Goal: Task Accomplishment & Management: Use online tool/utility

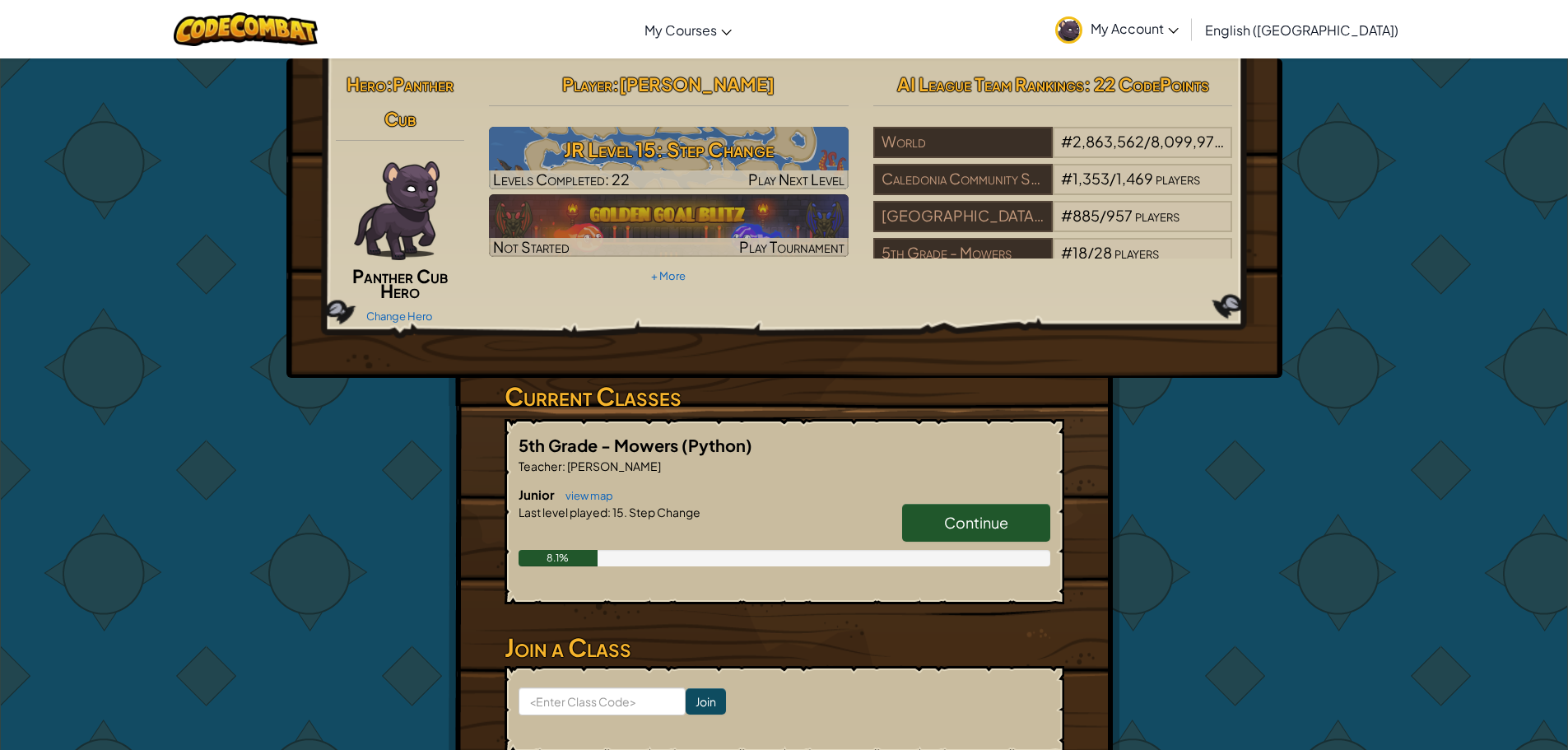
click at [980, 509] on link "Continue" at bounding box center [976, 522] width 148 height 38
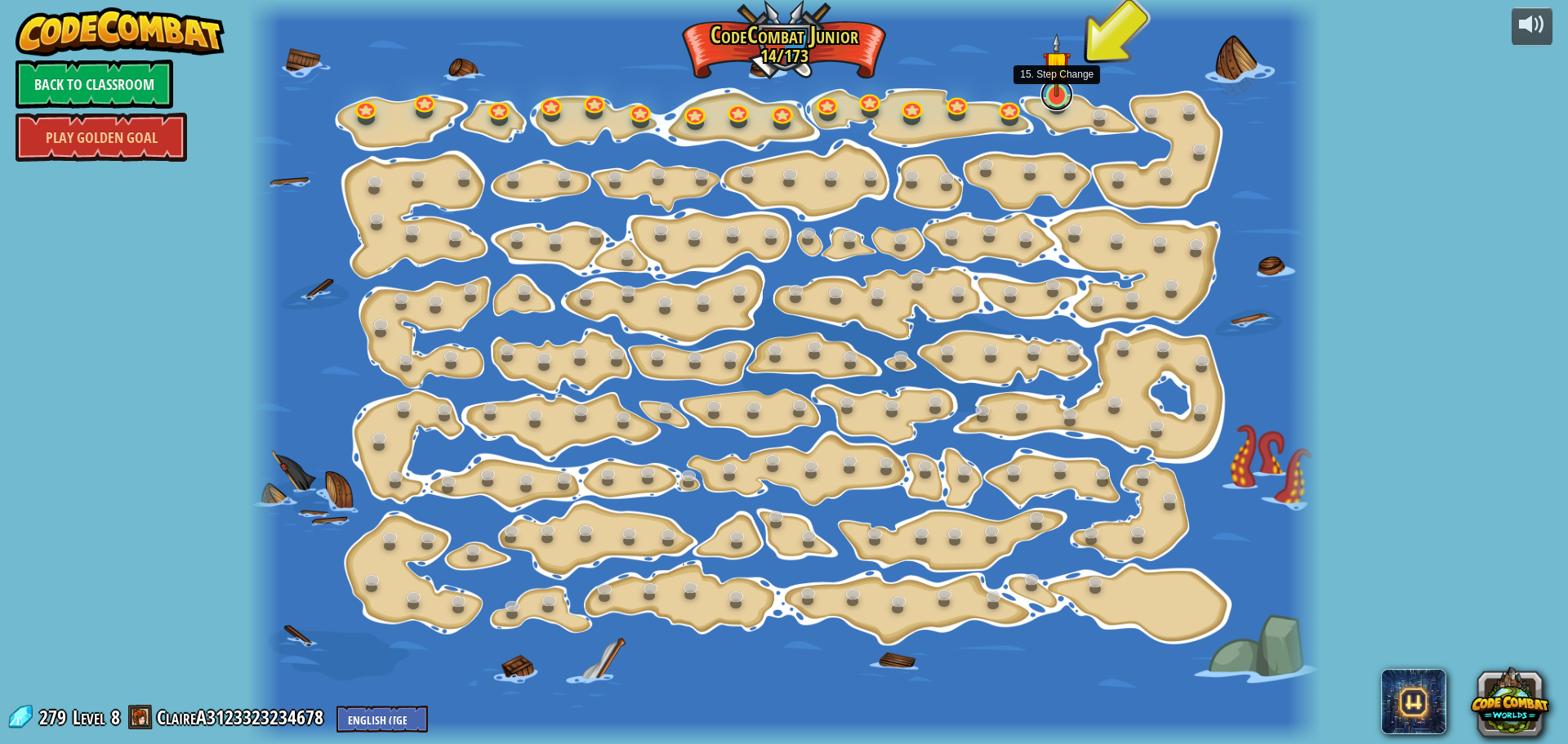
click at [1066, 97] on link at bounding box center [1056, 94] width 32 height 32
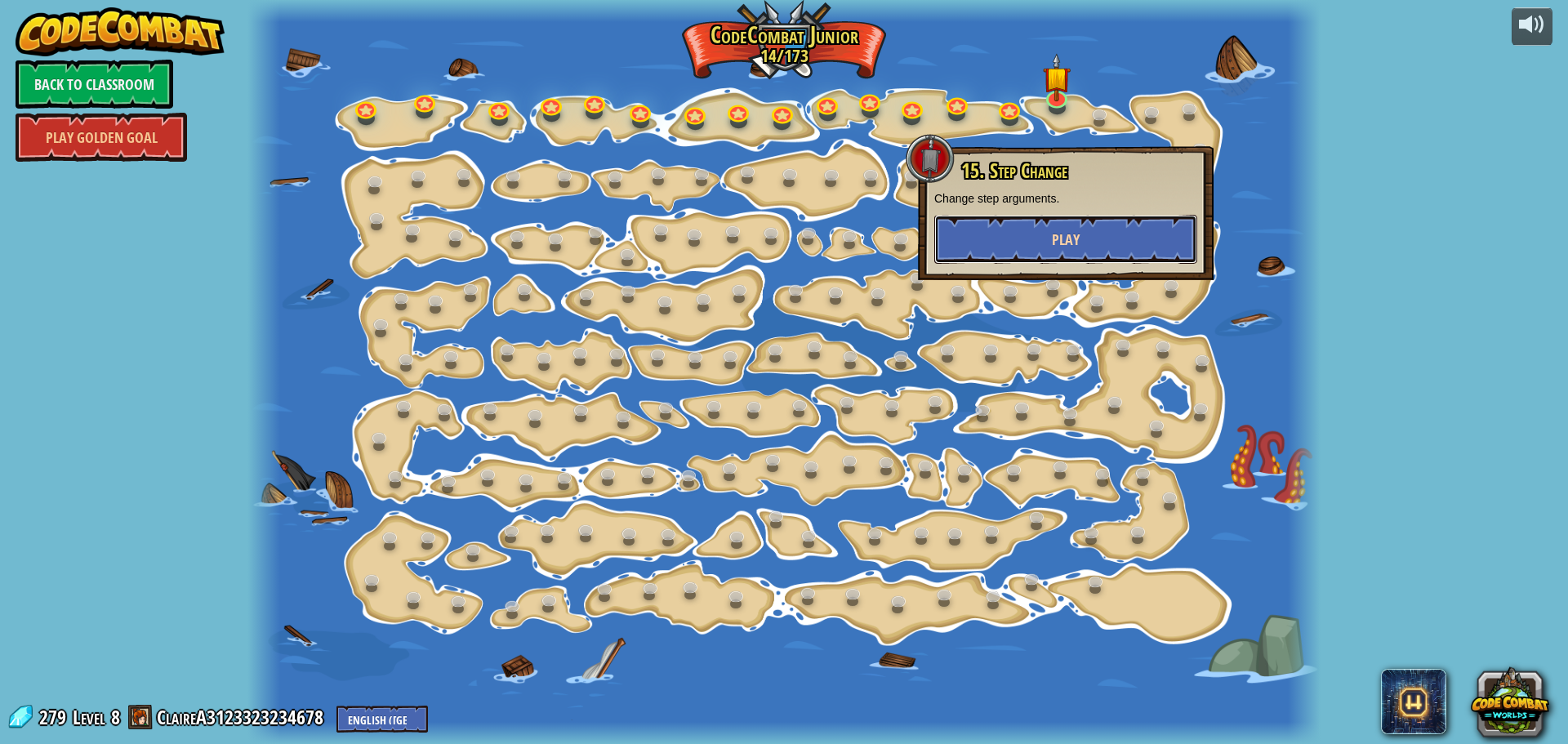
click at [1119, 224] on button "Play" at bounding box center [1066, 239] width 263 height 49
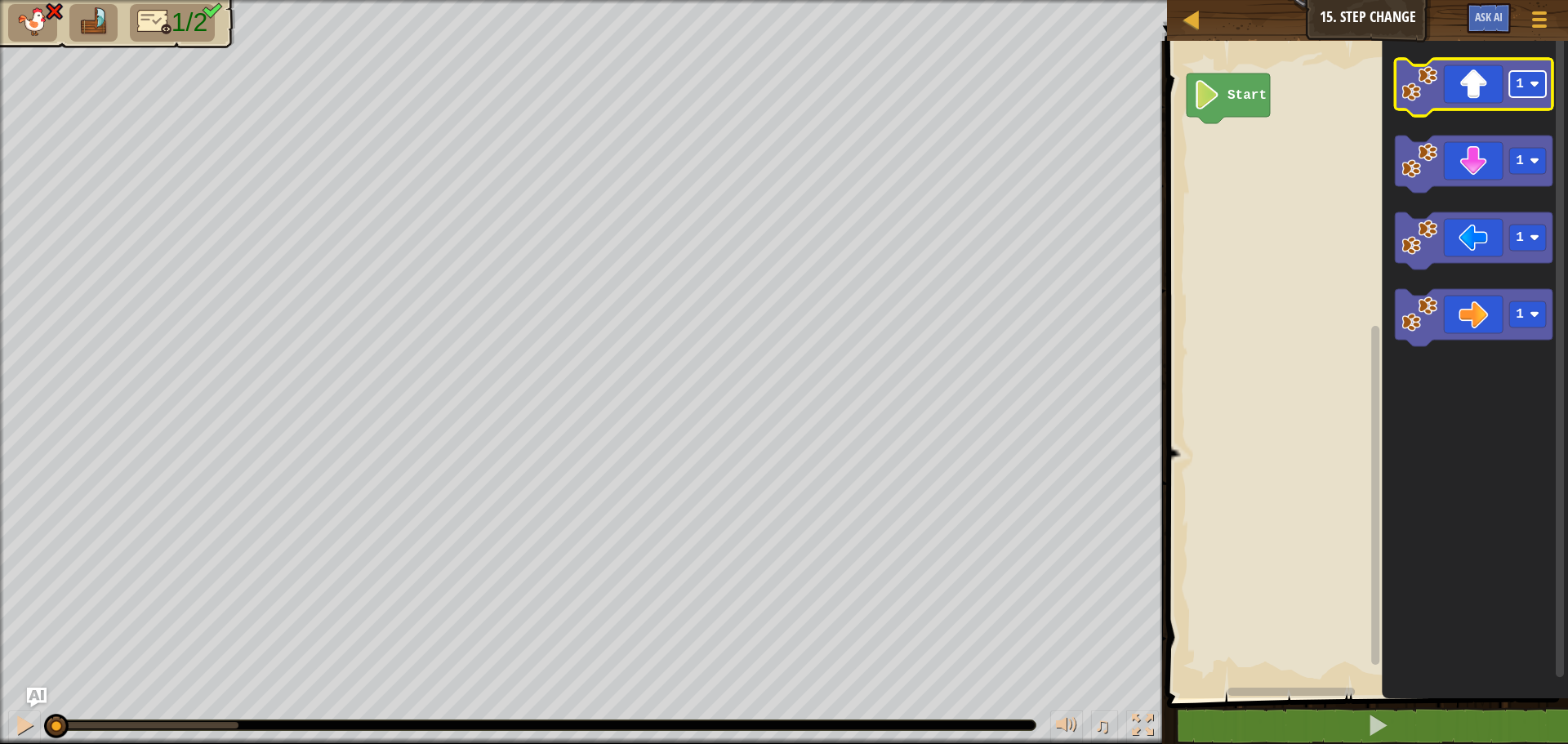
click at [1513, 85] on rect "Blockly Workspace" at bounding box center [1528, 84] width 37 height 26
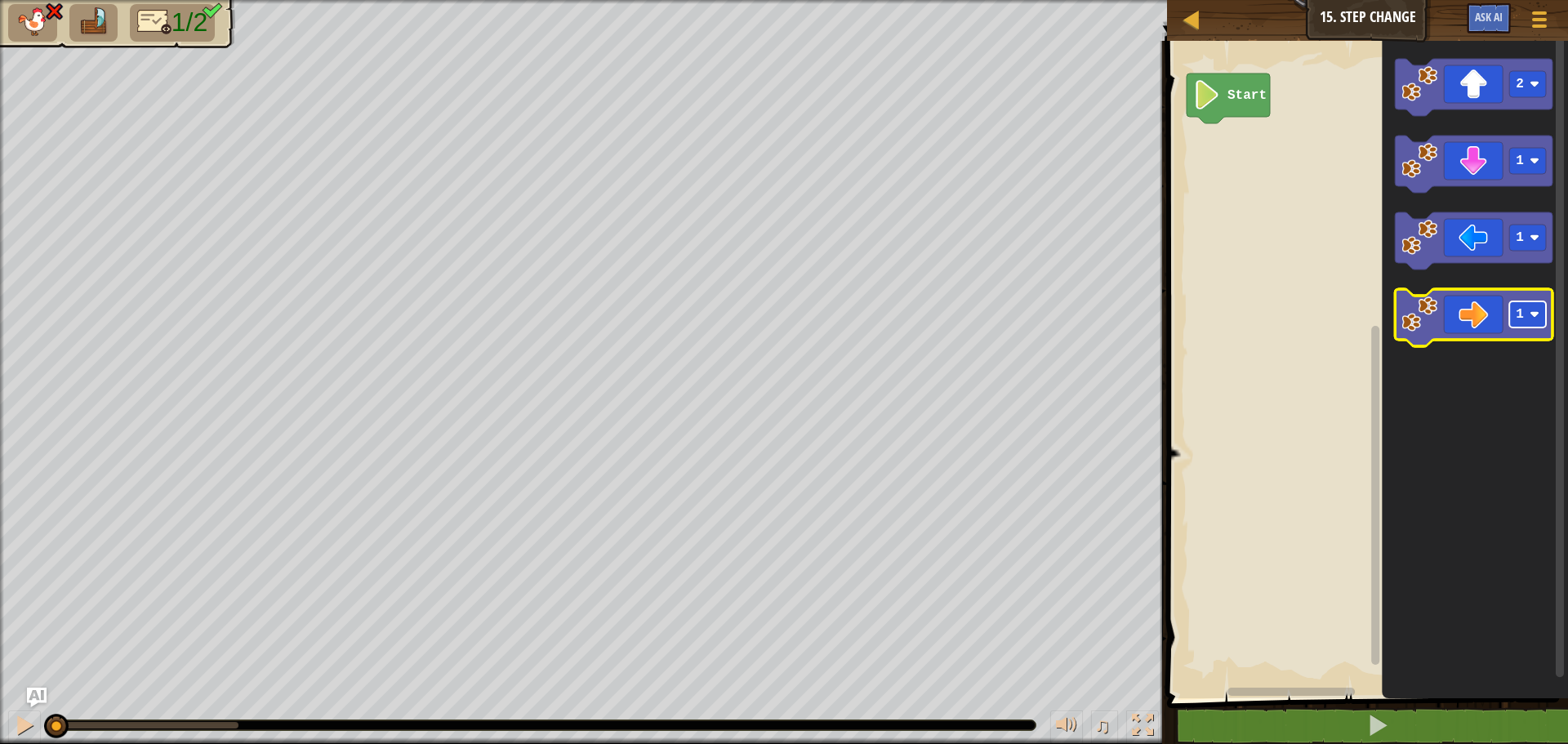
click at [1522, 322] on rect "Blockly Workspace" at bounding box center [1528, 314] width 37 height 26
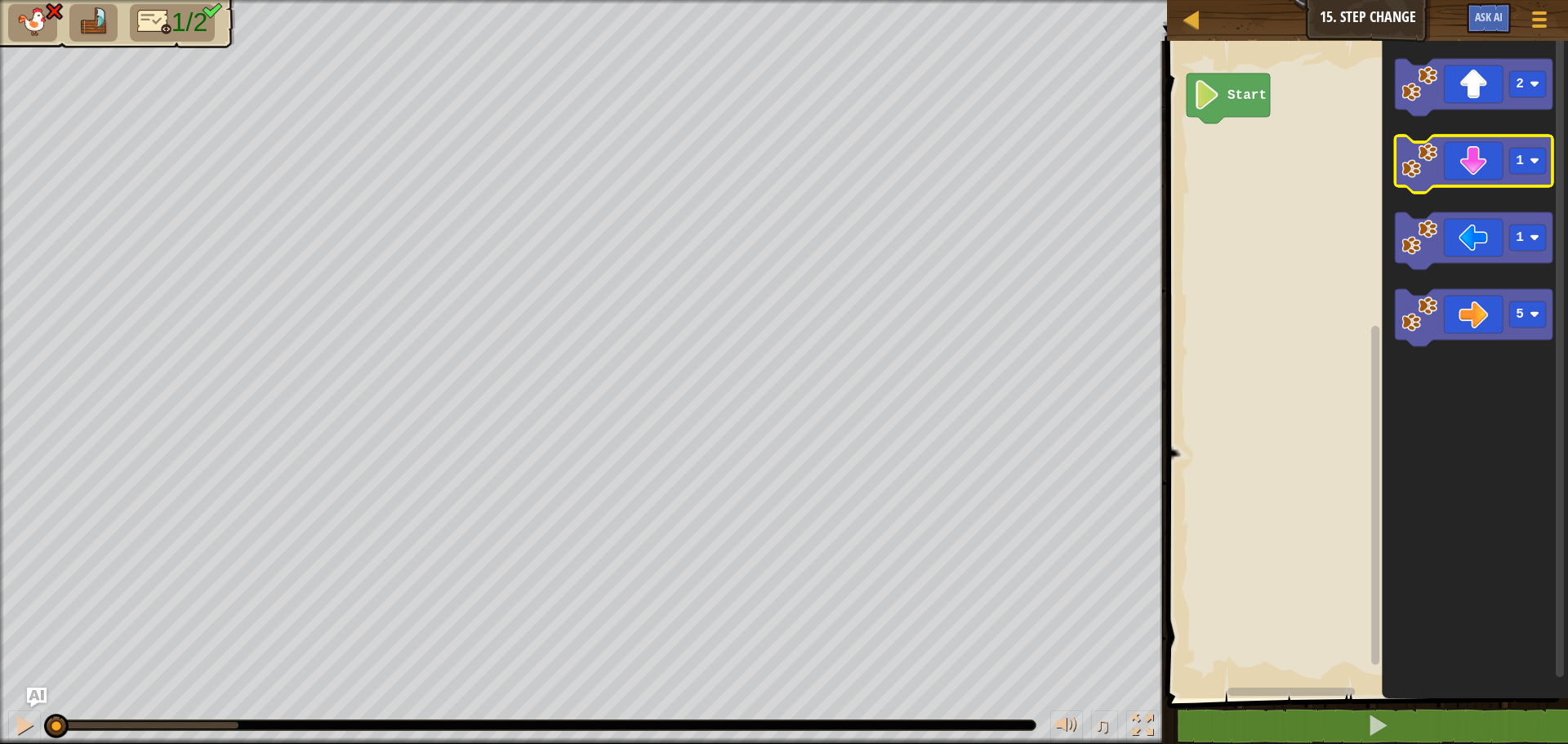
click at [1488, 165] on icon "Blockly Workspace" at bounding box center [1474, 164] width 158 height 57
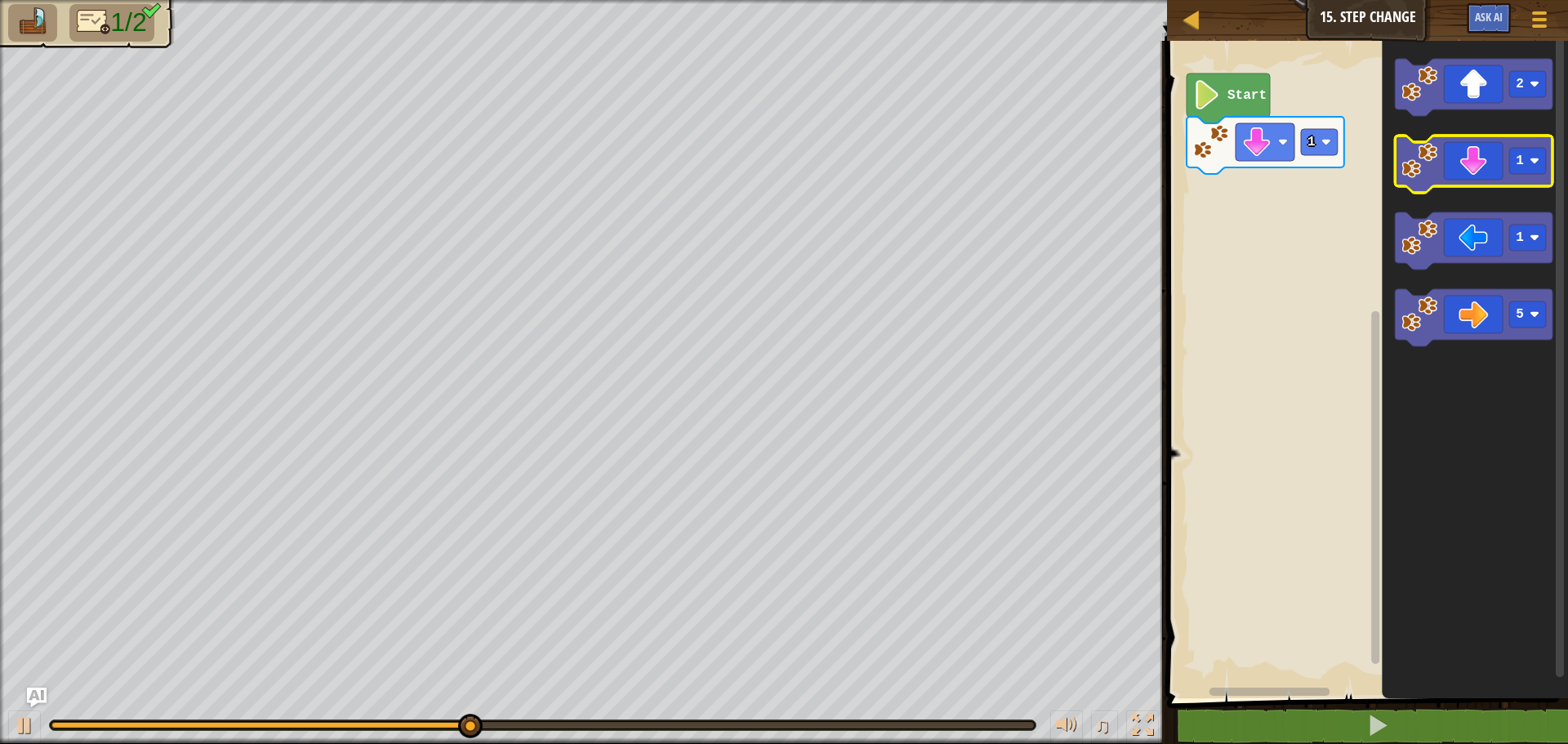
click at [1470, 169] on icon "Blockly Workspace" at bounding box center [1474, 164] width 158 height 57
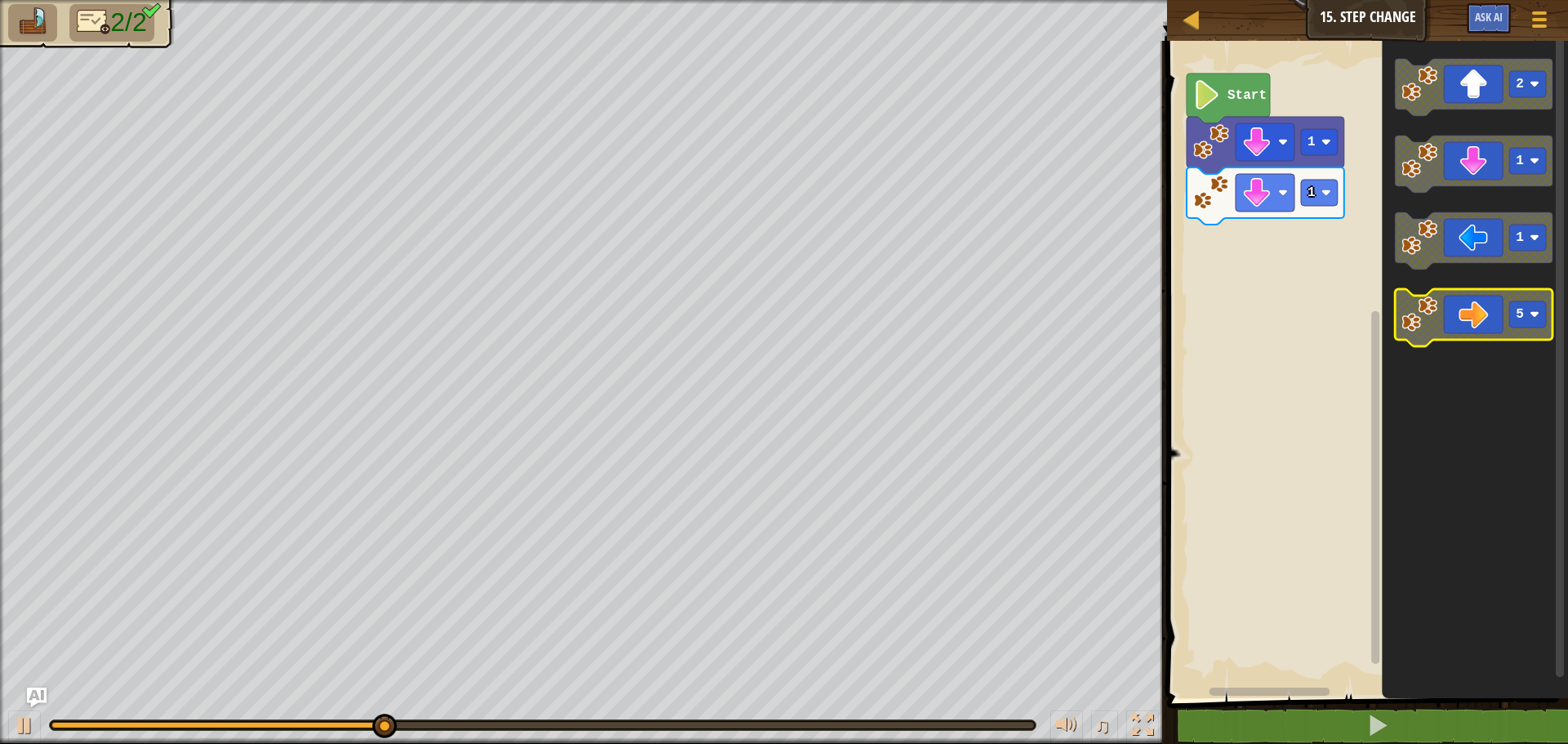
click at [1480, 324] on icon "Blockly Workspace" at bounding box center [1474, 318] width 158 height 57
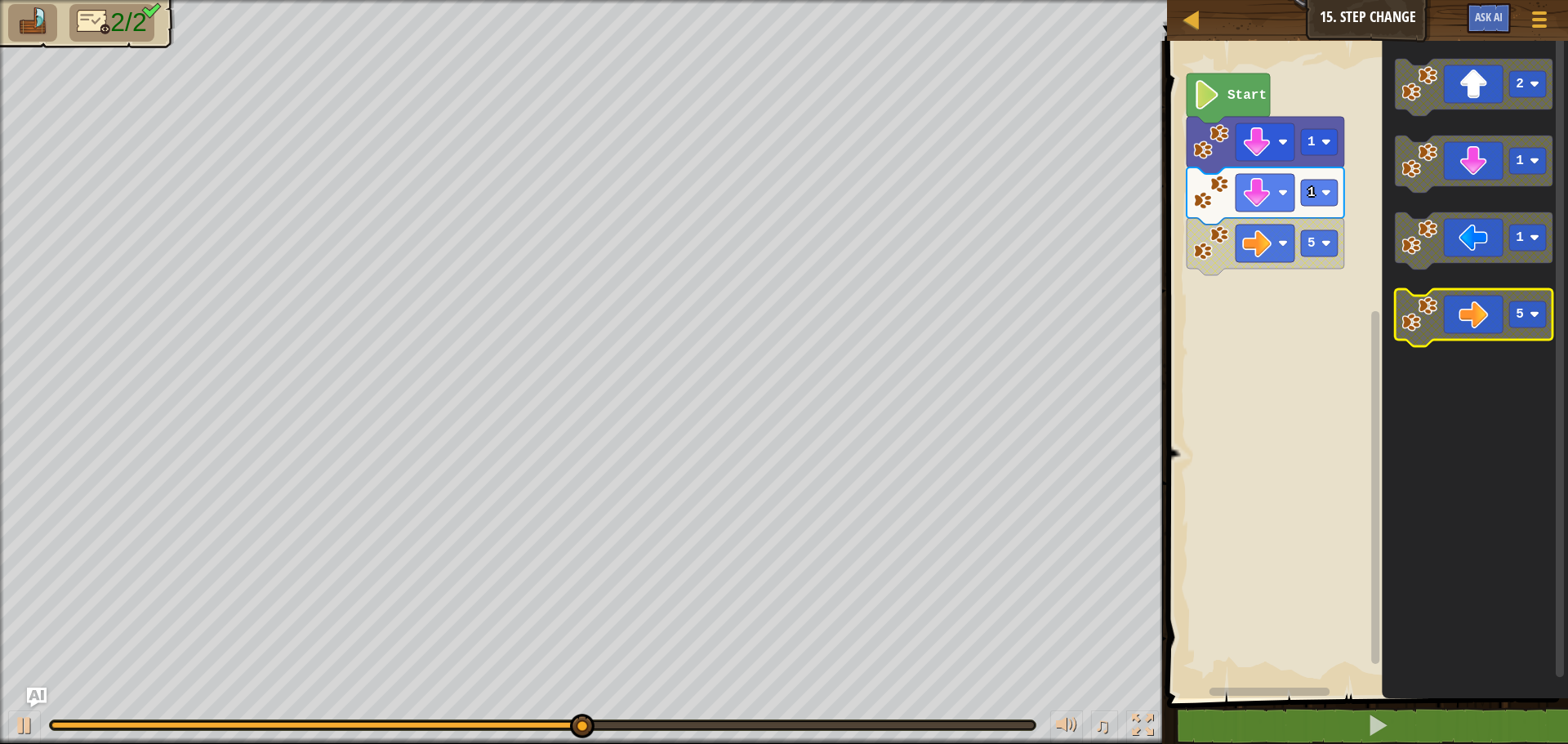
click at [1486, 315] on icon "Blockly Workspace" at bounding box center [1474, 318] width 158 height 57
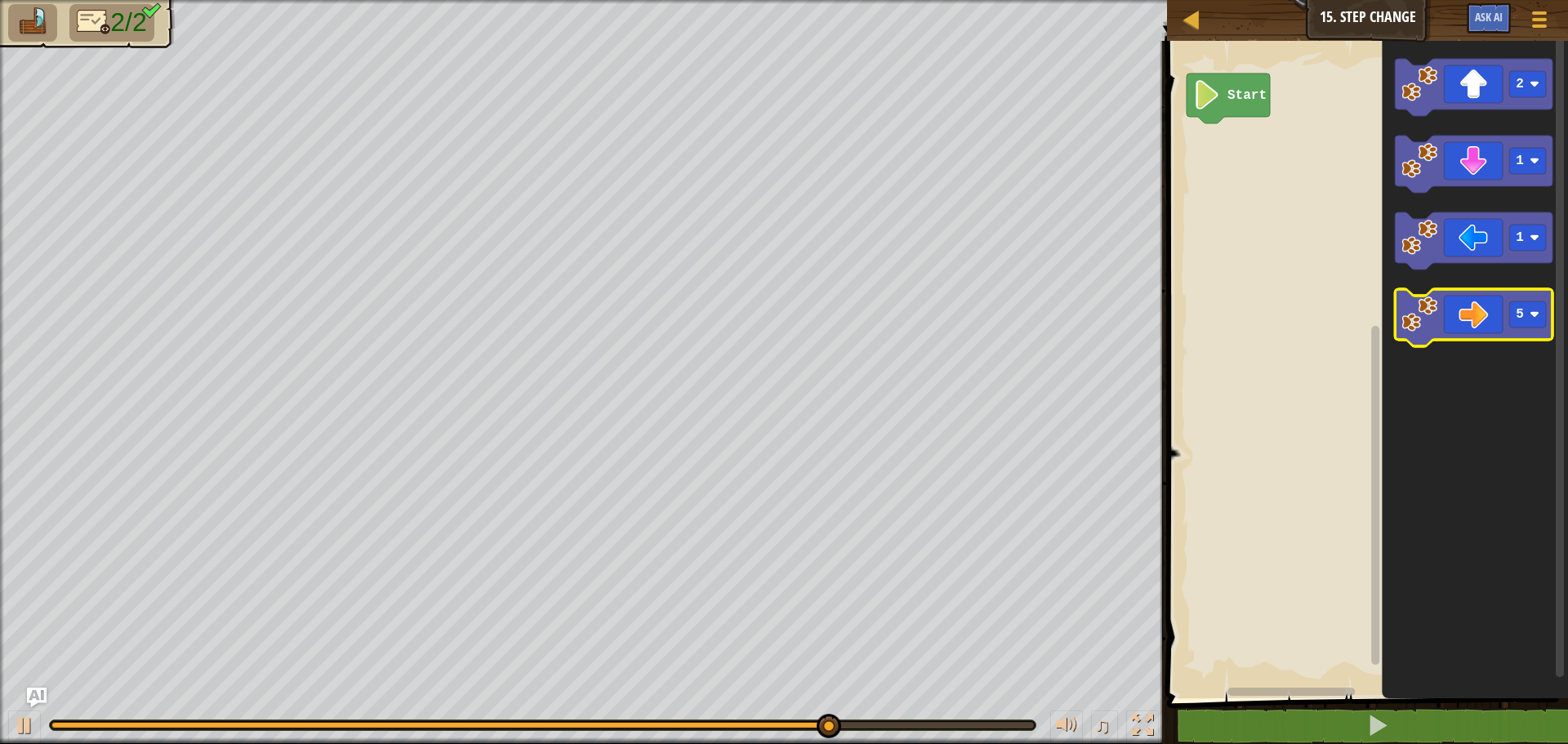
click at [1463, 330] on icon "Blockly Workspace" at bounding box center [1474, 318] width 158 height 57
